Goal: Transaction & Acquisition: Purchase product/service

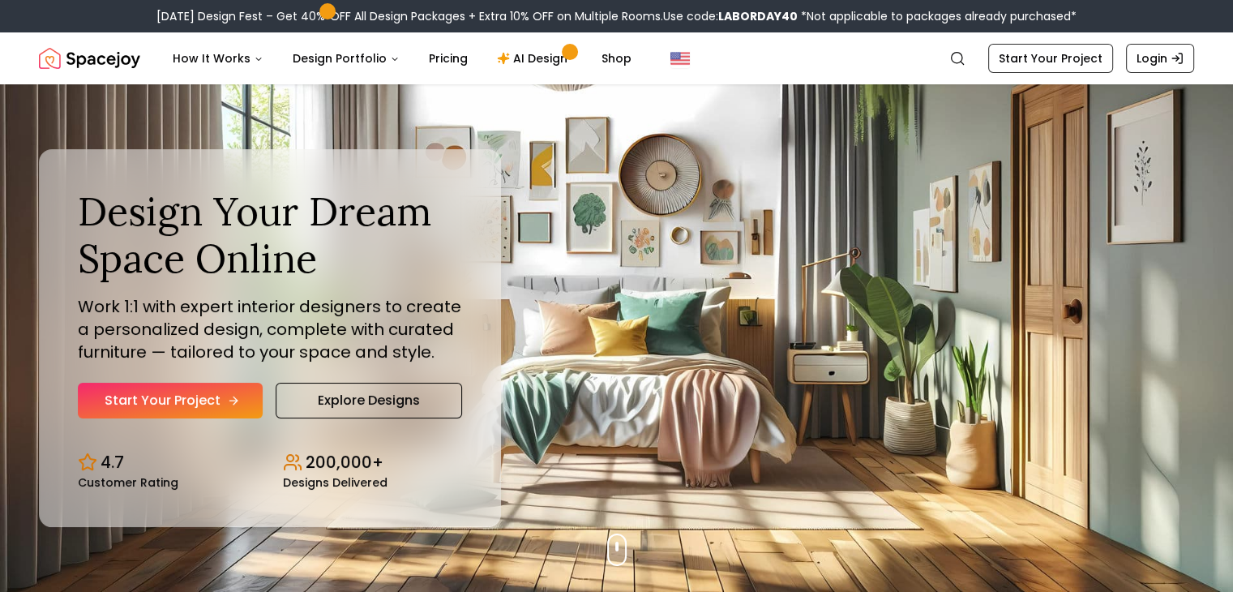
click at [171, 401] on link "Start Your Project" at bounding box center [170, 401] width 185 height 36
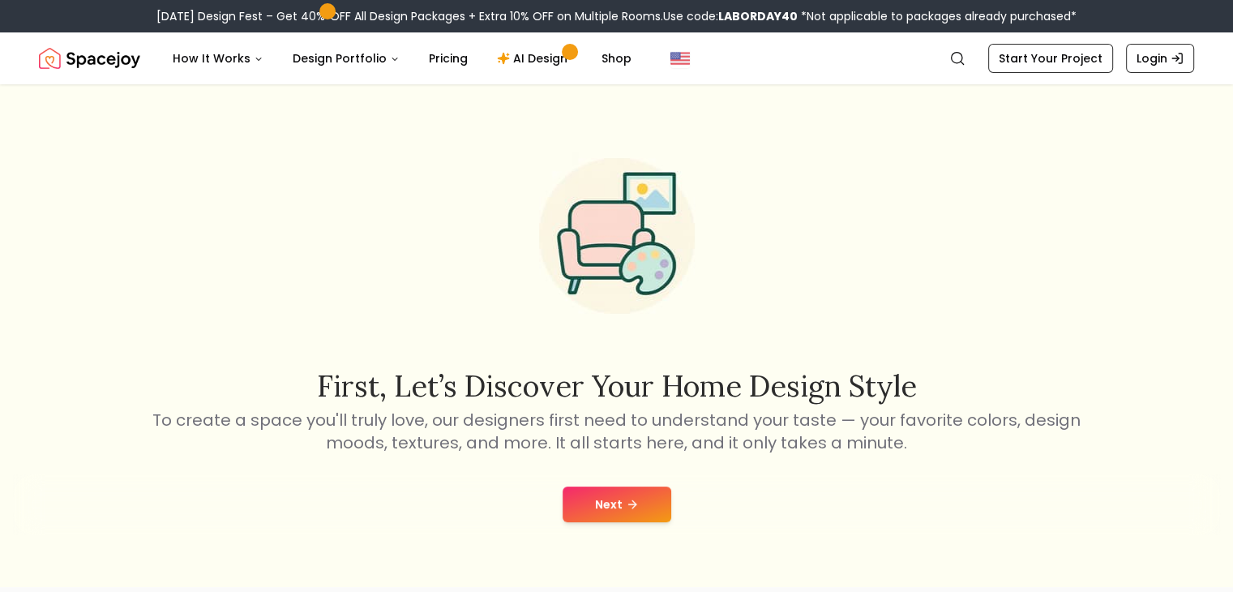
click at [610, 495] on button "Next" at bounding box center [617, 504] width 109 height 36
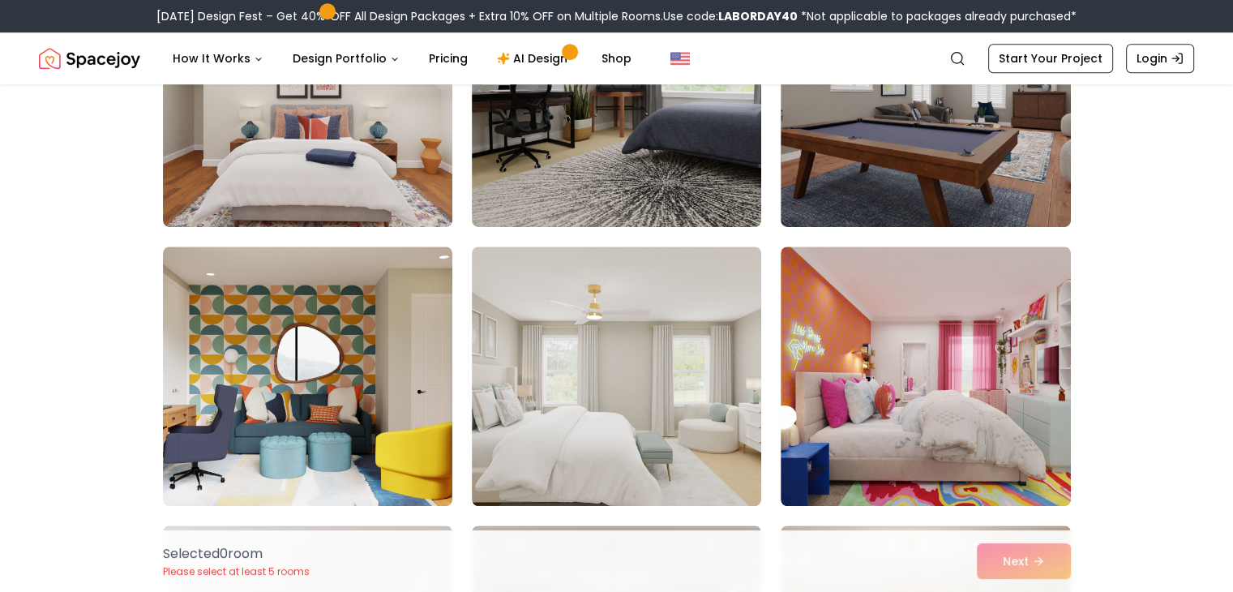
scroll to position [1090, 0]
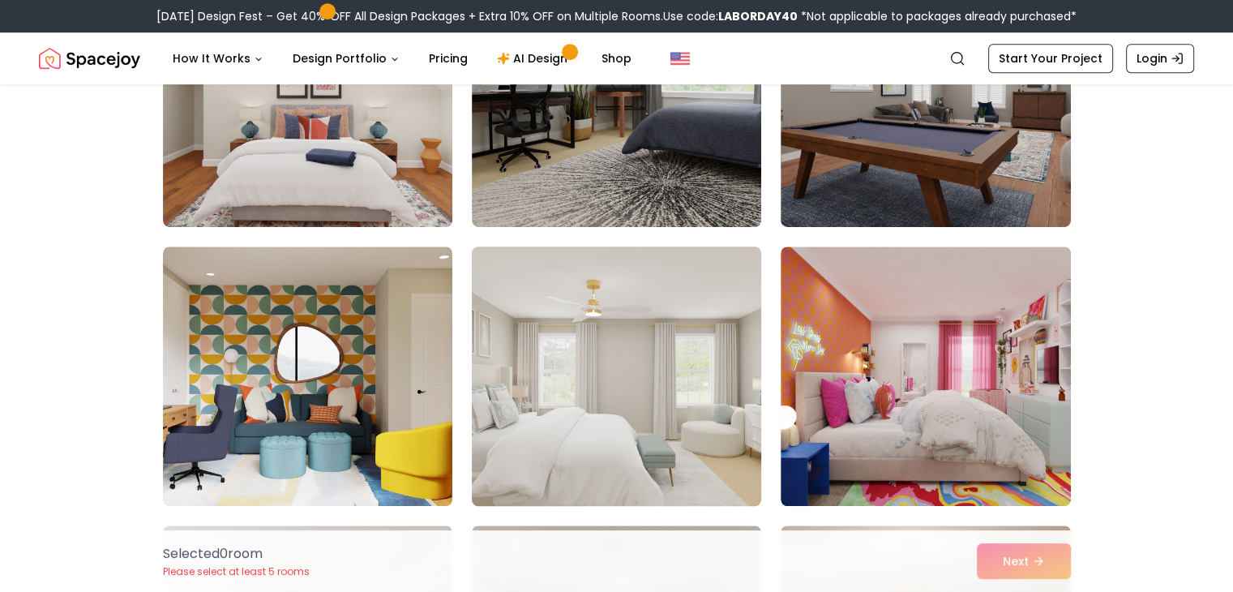
click at [630, 385] on img at bounding box center [617, 376] width 304 height 272
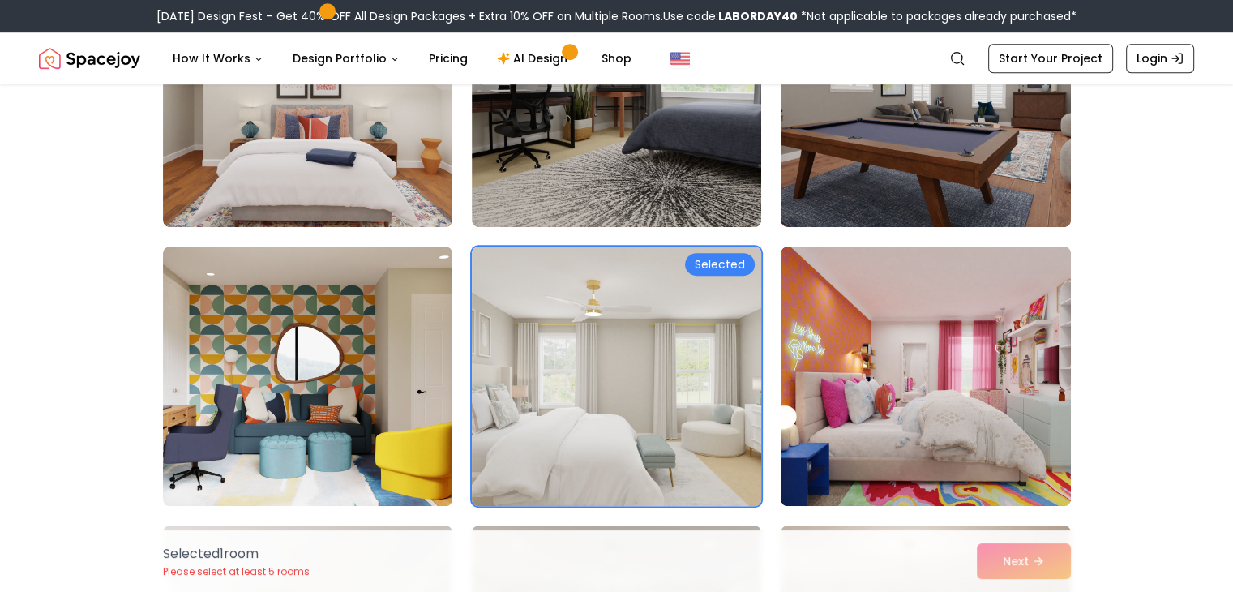
click at [720, 277] on img at bounding box center [617, 376] width 304 height 272
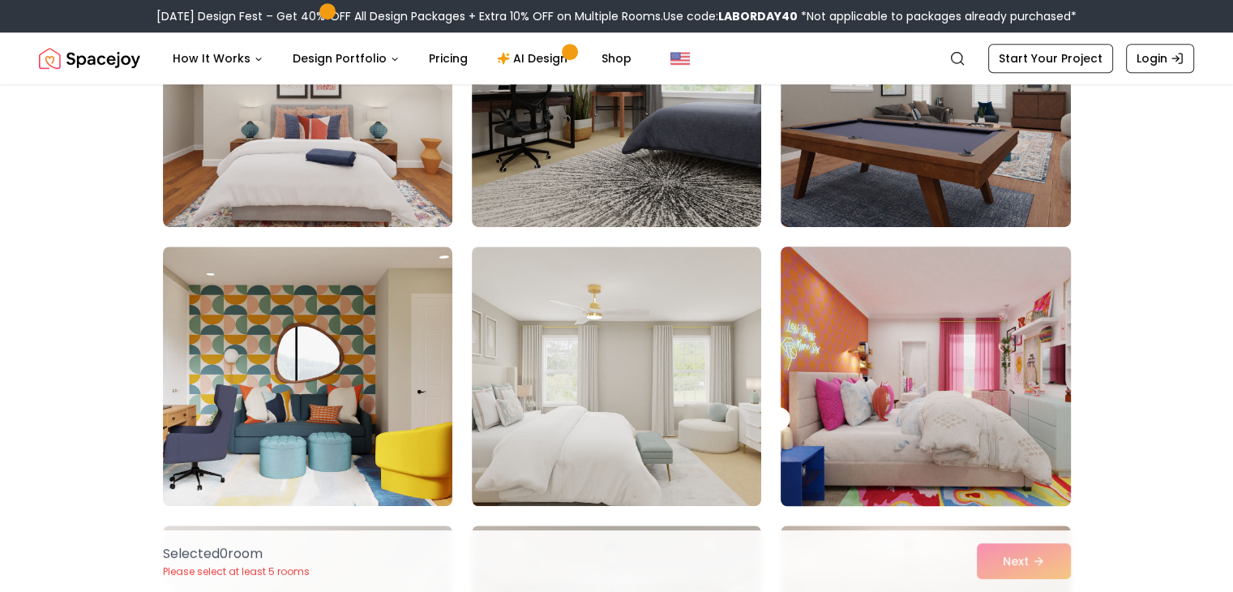
click at [904, 361] on img at bounding box center [925, 376] width 304 height 272
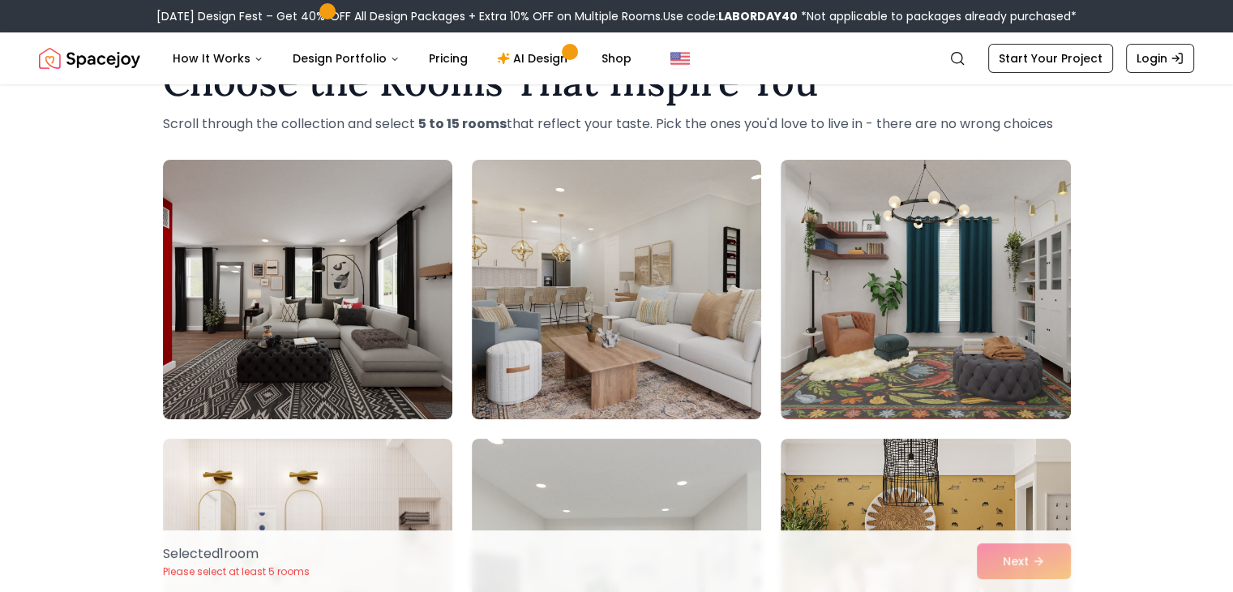
scroll to position [0, 0]
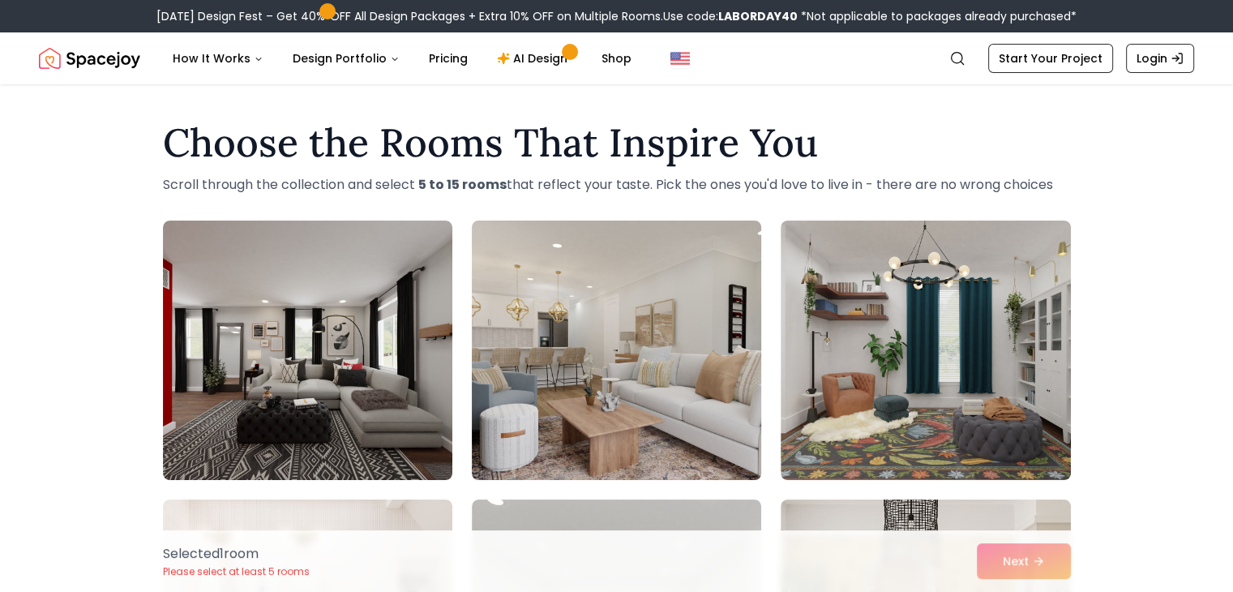
click at [613, 434] on img at bounding box center [617, 350] width 304 height 272
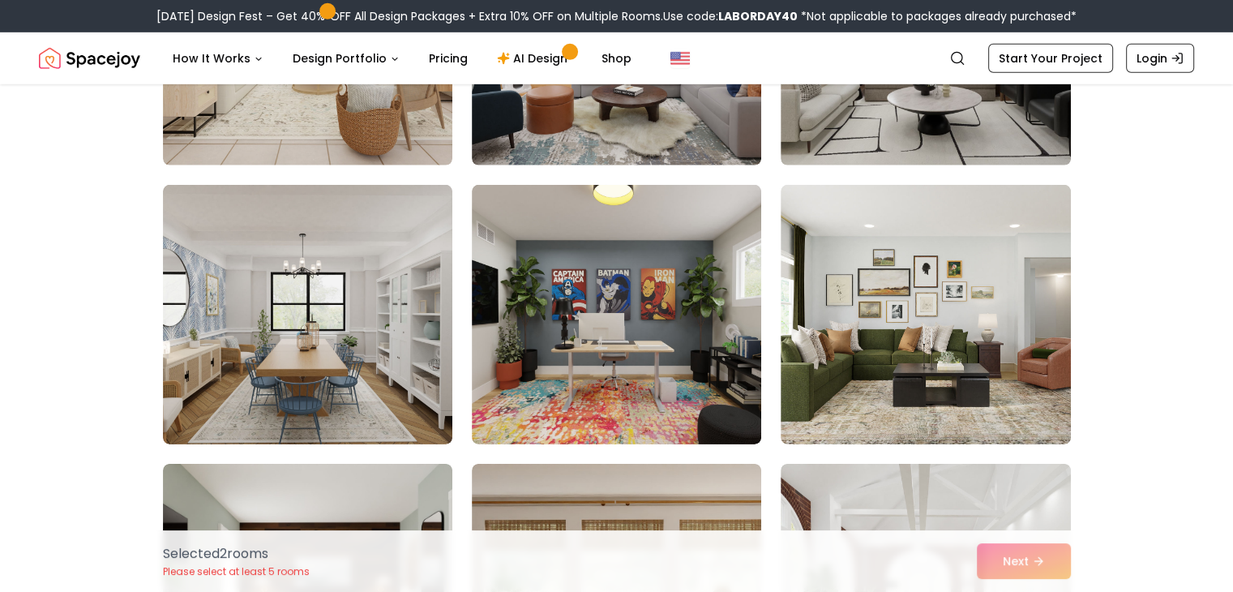
scroll to position [5058, 0]
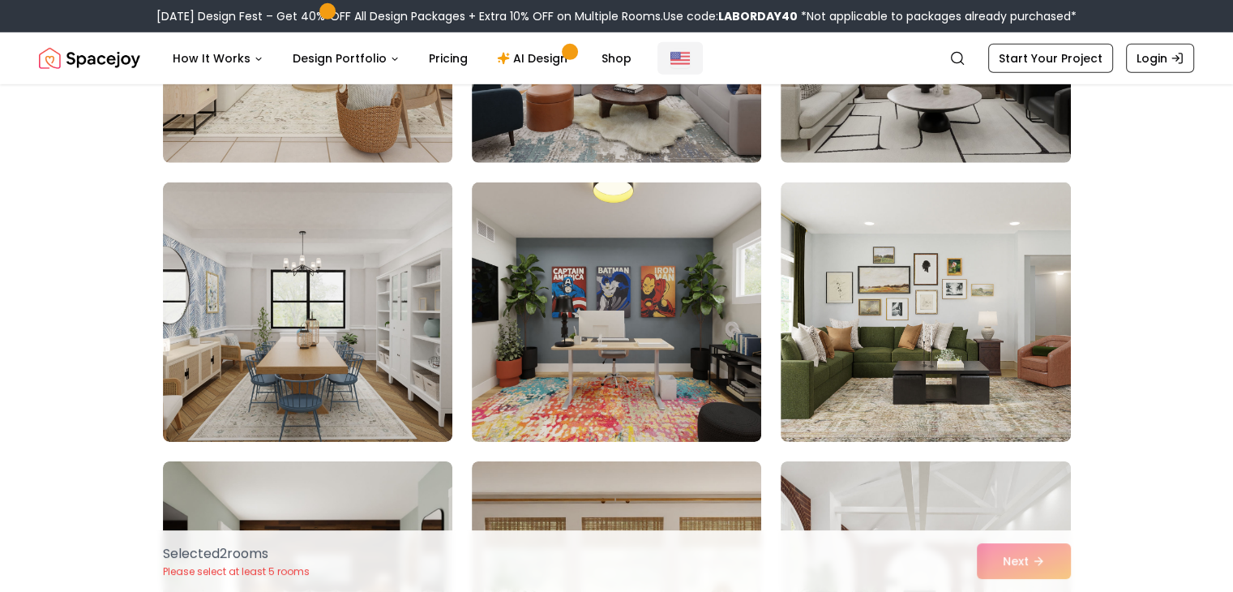
click at [670, 54] on img "Global" at bounding box center [679, 58] width 19 height 19
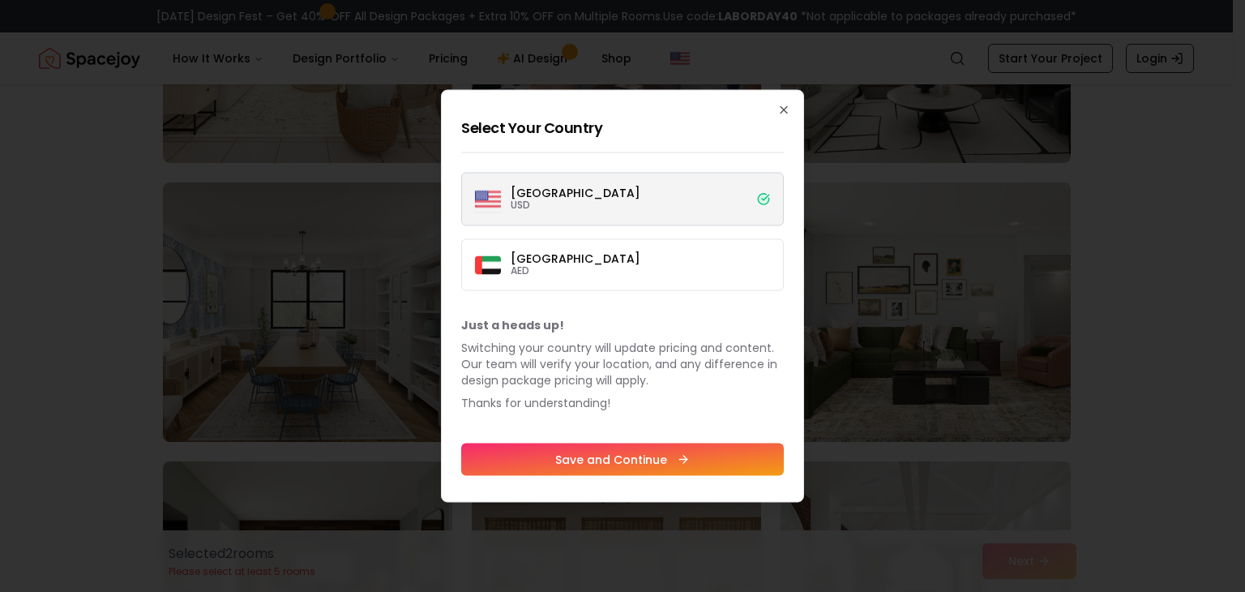
click at [595, 208] on label "United States USD" at bounding box center [622, 200] width 323 height 54
click at [0, 0] on button "United States USD" at bounding box center [0, 0] width 0 height 0
click at [788, 109] on icon "button" at bounding box center [783, 110] width 13 height 13
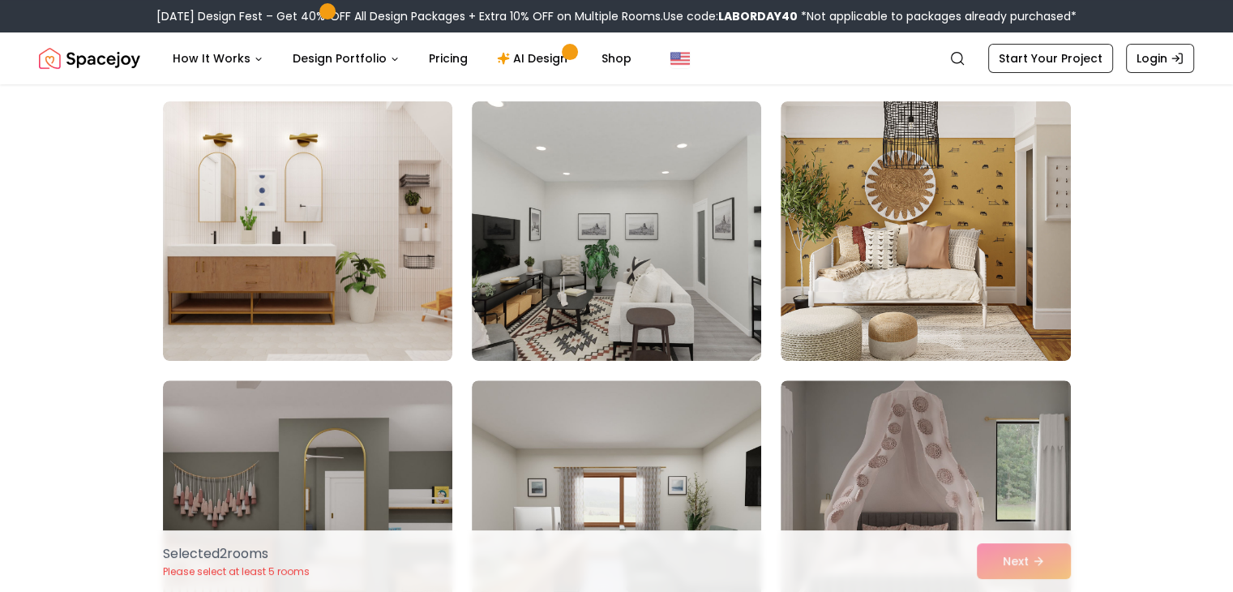
scroll to position [392, 0]
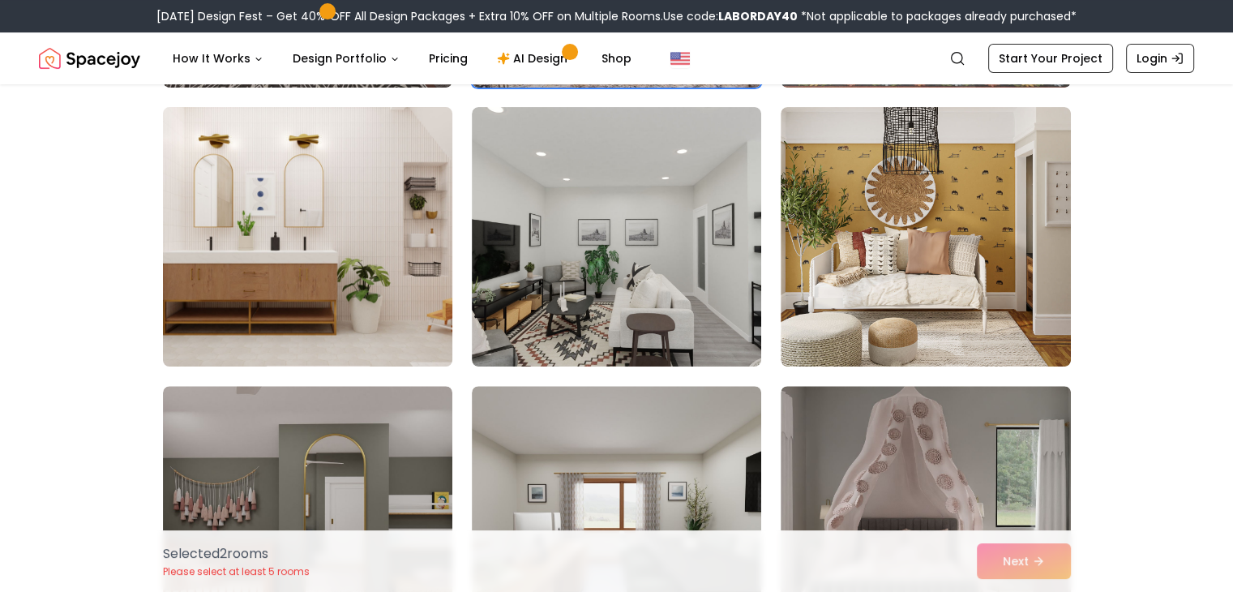
click at [376, 237] on img at bounding box center [308, 237] width 304 height 272
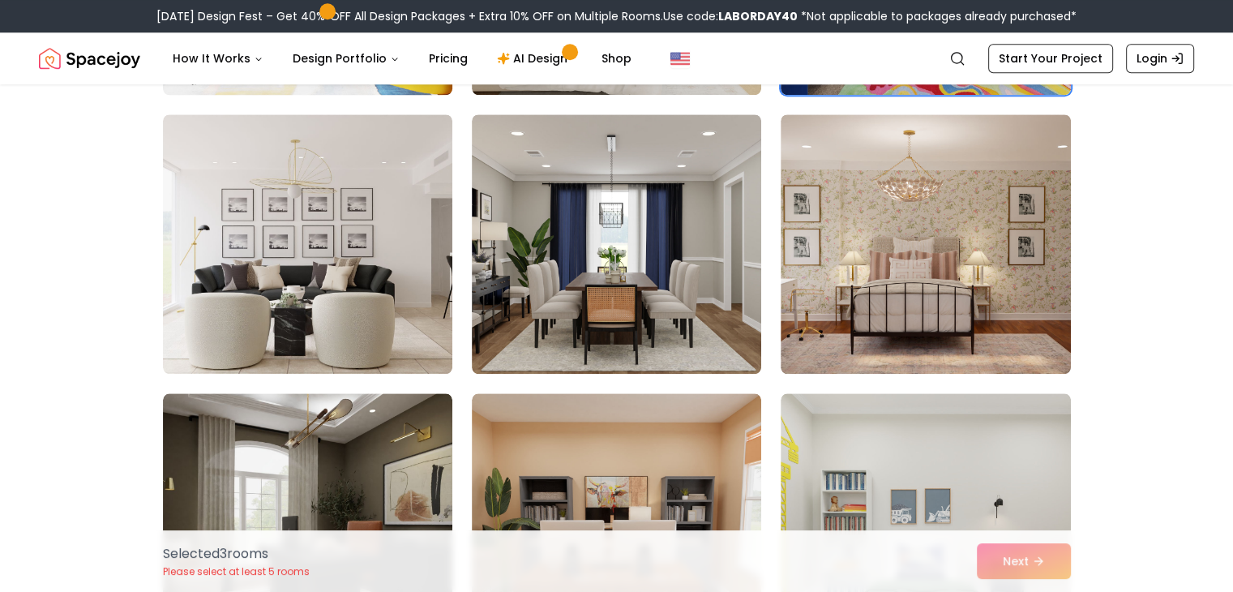
scroll to position [1490, 0]
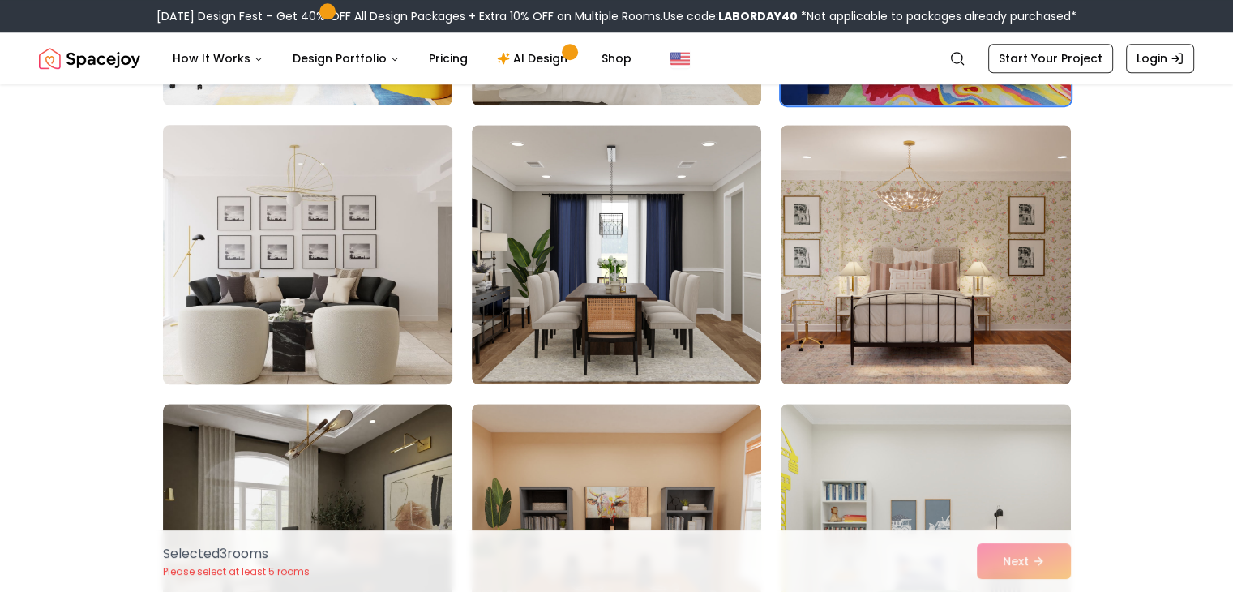
click at [375, 289] on img at bounding box center [308, 254] width 304 height 272
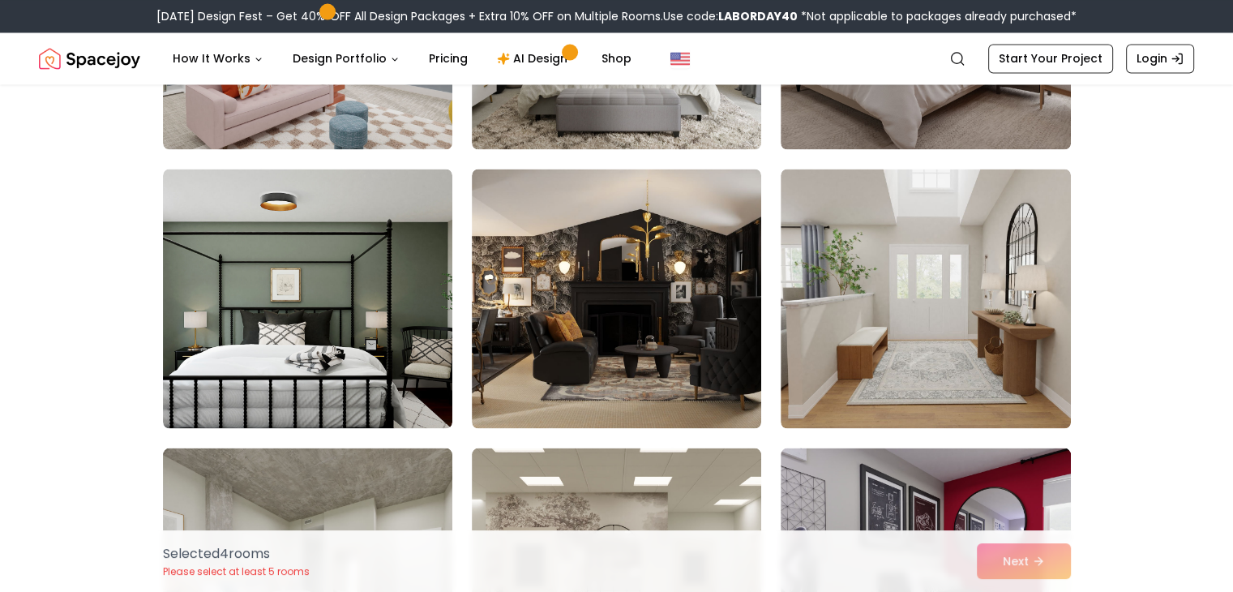
scroll to position [2839, 0]
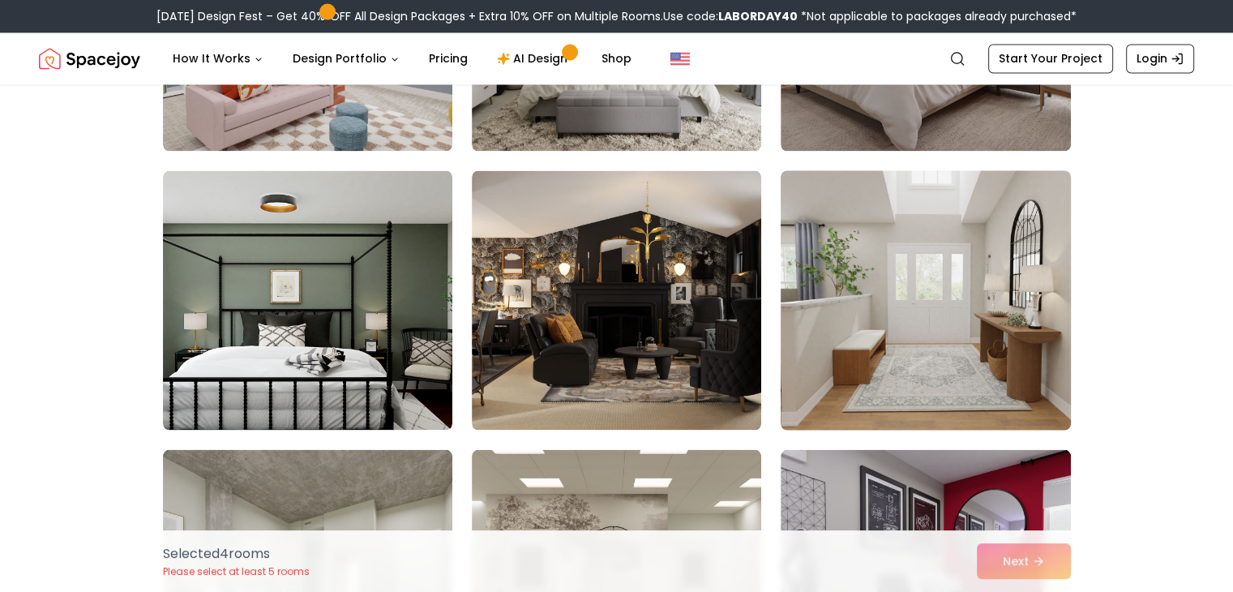
click at [935, 309] on img at bounding box center [925, 300] width 304 height 272
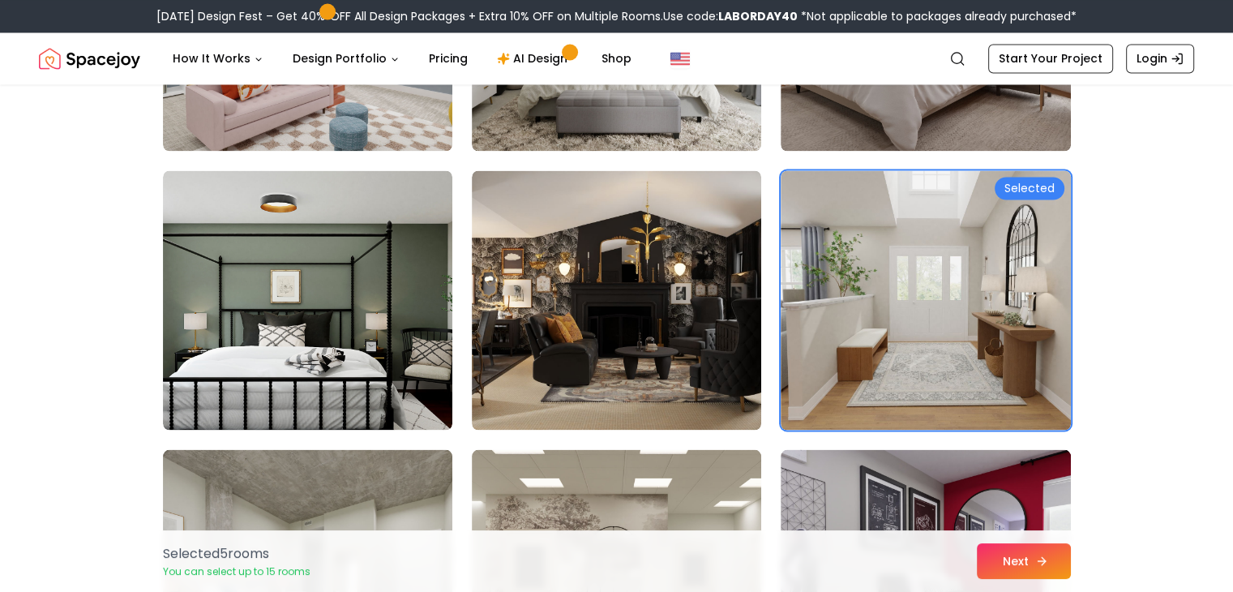
click at [1016, 563] on button "Next" at bounding box center [1024, 561] width 94 height 36
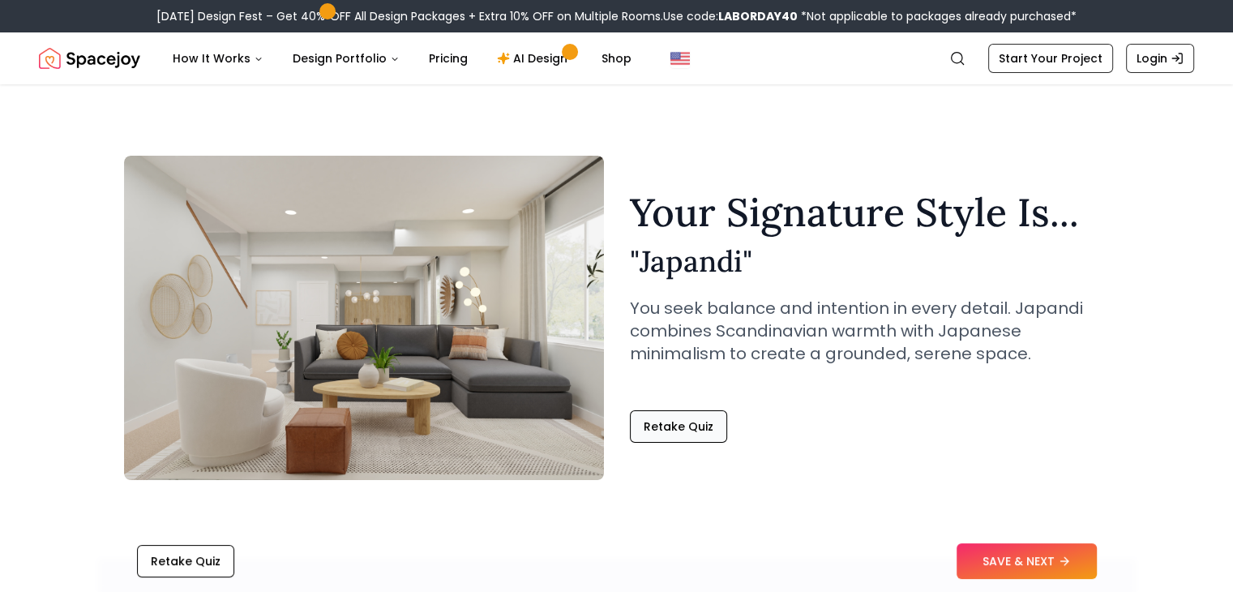
click at [671, 430] on button "Retake Quiz" at bounding box center [678, 426] width 97 height 32
click at [1060, 556] on button "SAVE & NEXT" at bounding box center [1027, 561] width 140 height 36
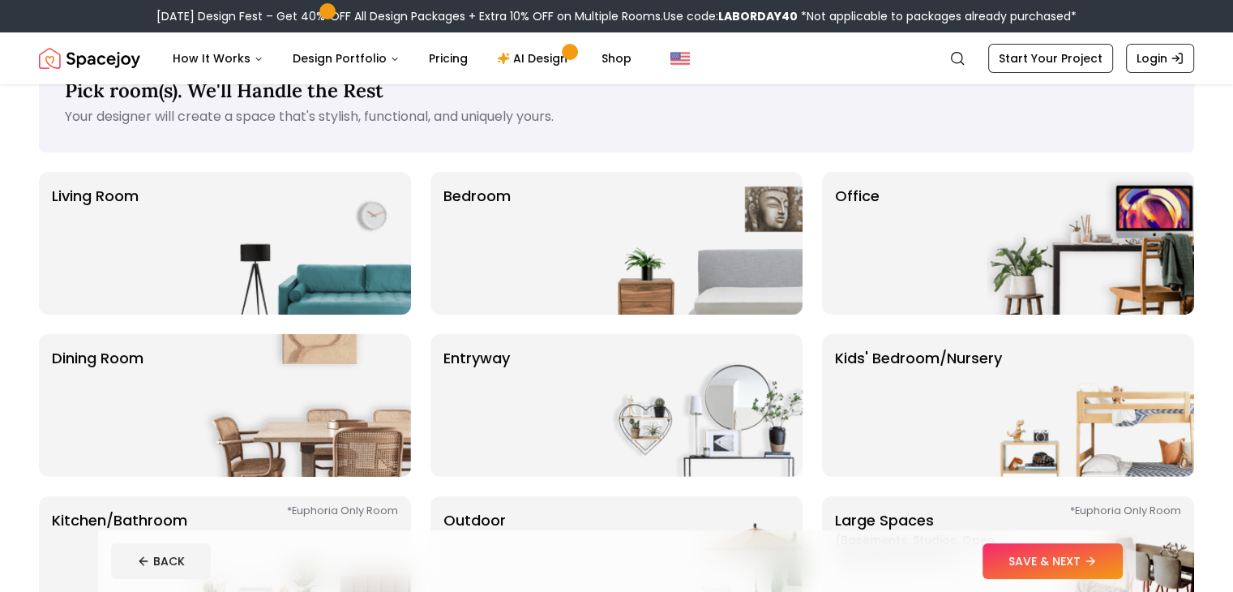
scroll to position [81, 0]
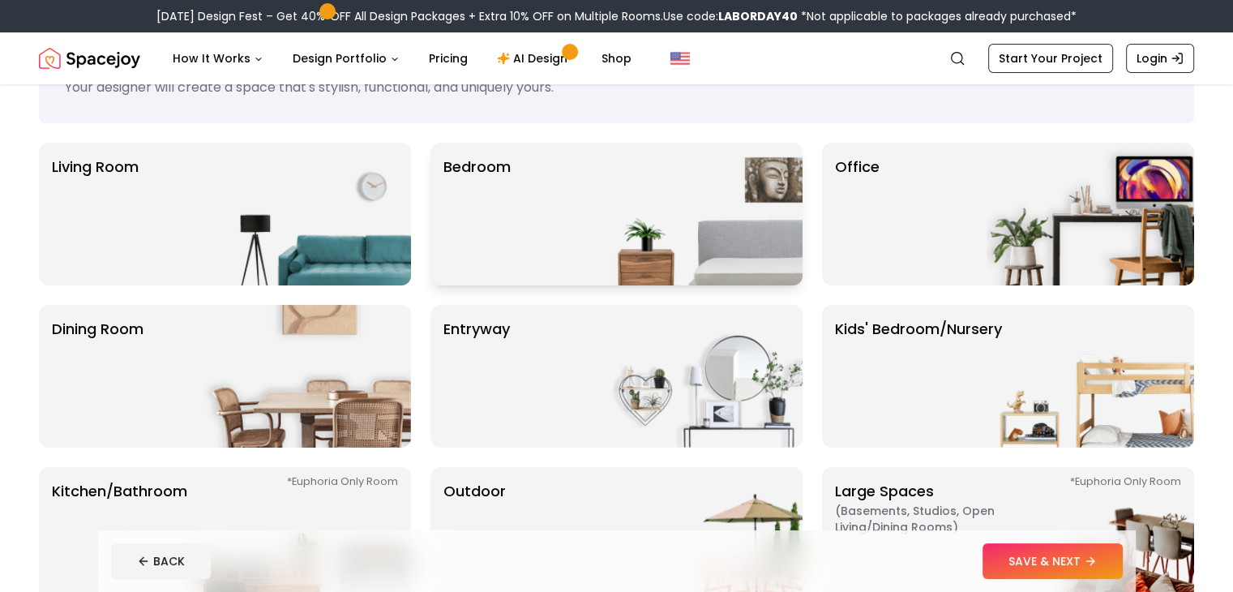
click at [664, 203] on img at bounding box center [699, 214] width 208 height 143
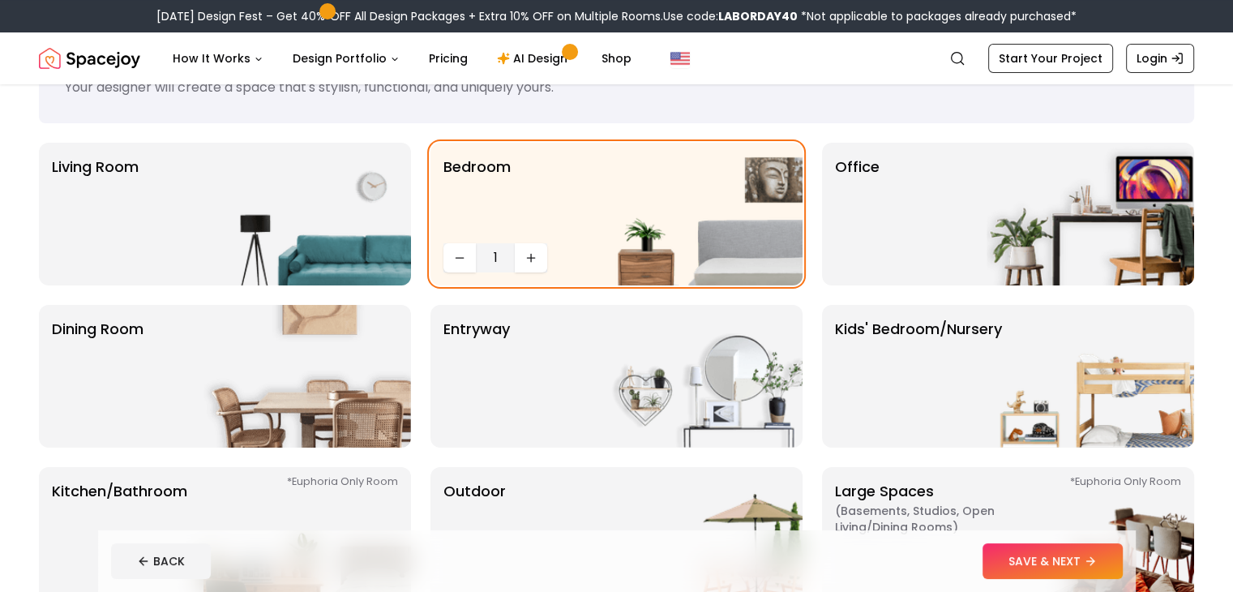
click at [1103, 570] on button "SAVE & NEXT" at bounding box center [1053, 561] width 140 height 36
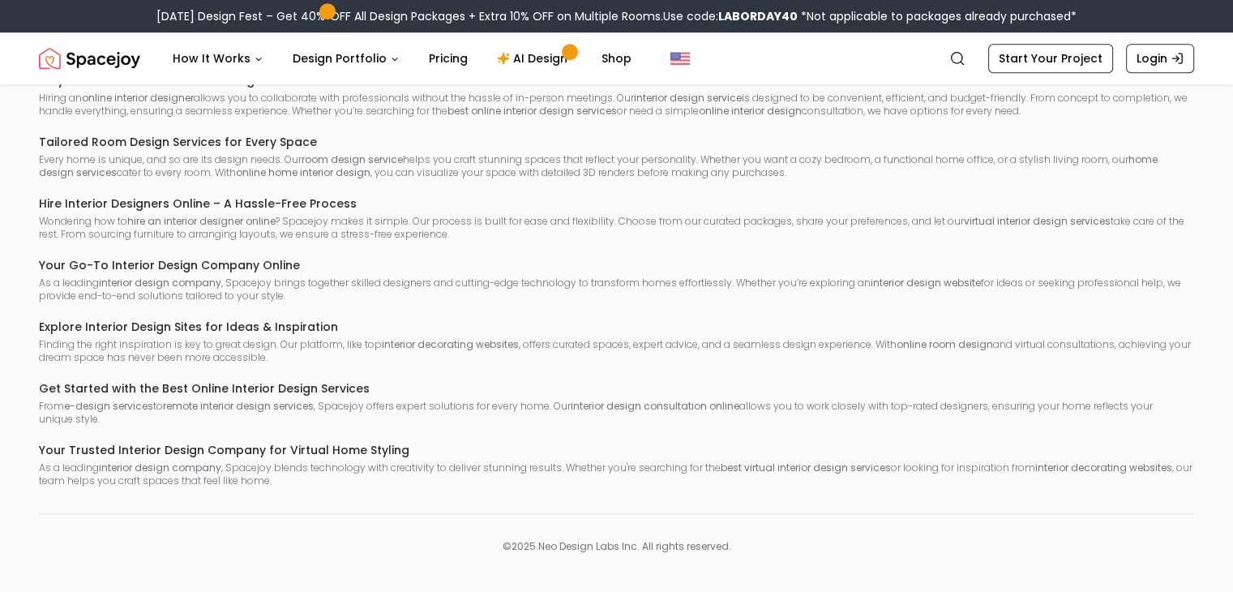
scroll to position [1158, 0]
